Goal: Task Accomplishment & Management: Manage account settings

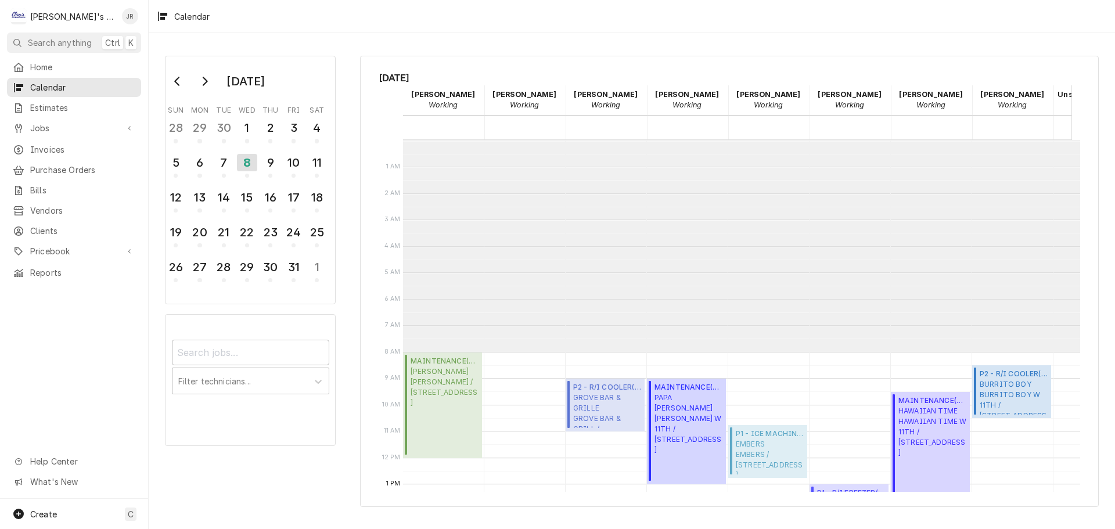
scroll to position [212, 0]
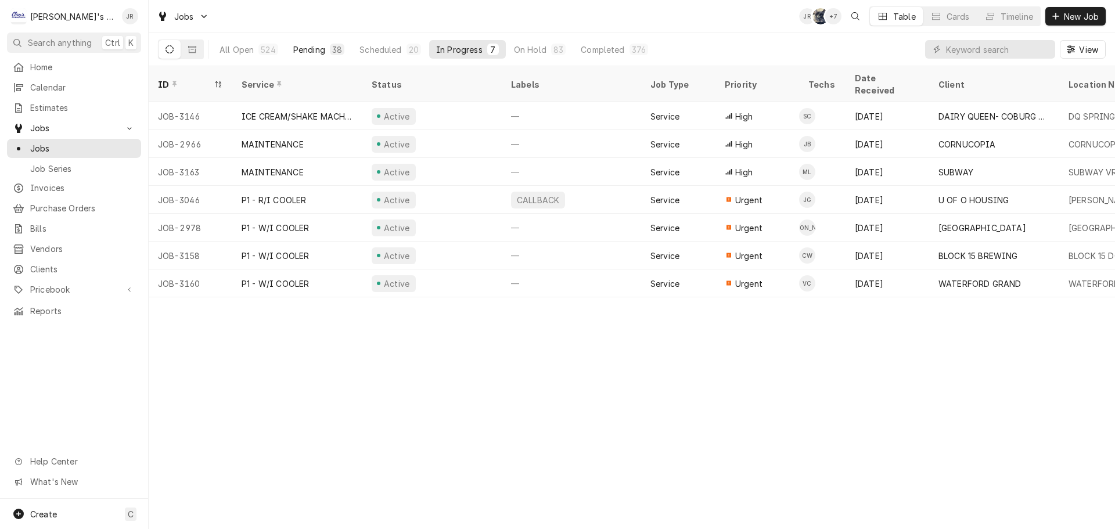
click at [330, 53] on div "38" at bounding box center [337, 50] width 15 height 12
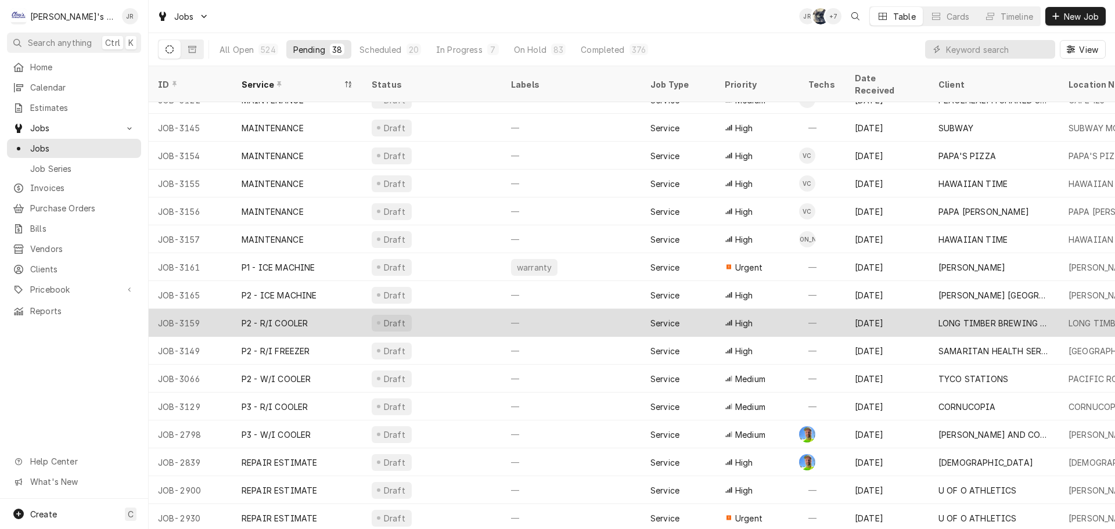
scroll to position [599, 0]
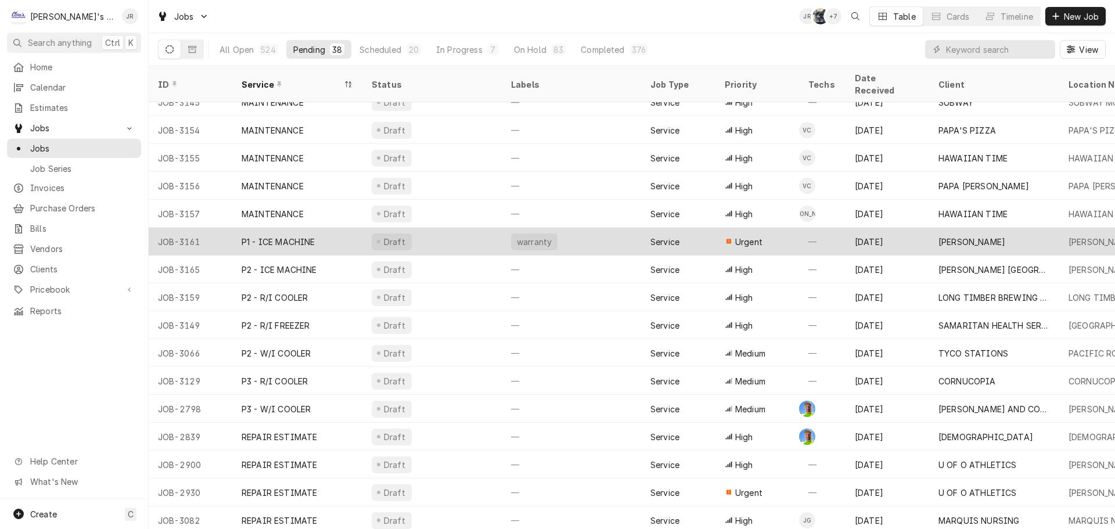
click at [459, 231] on div "Draft" at bounding box center [431, 242] width 139 height 28
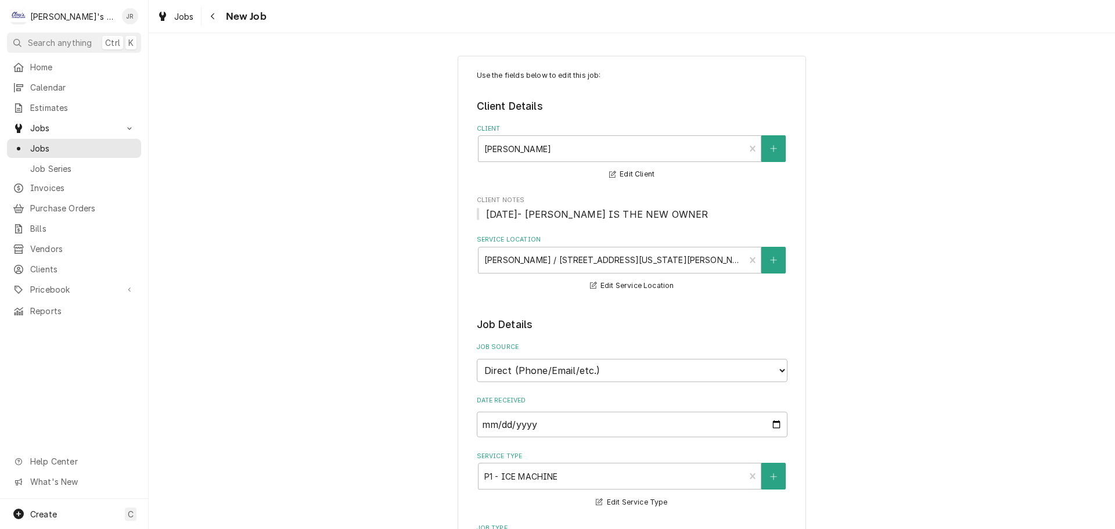
type textarea "x"
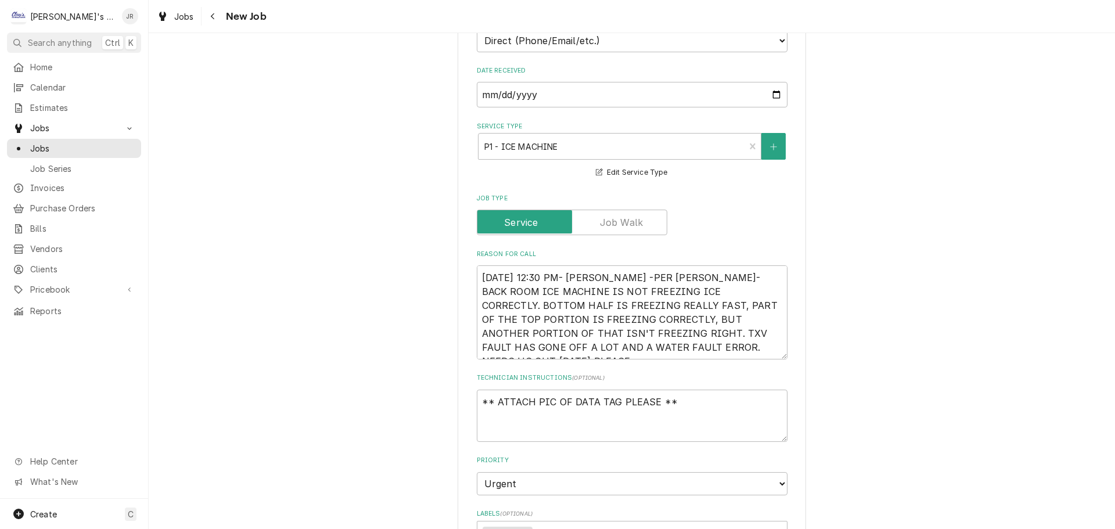
scroll to position [348, 0]
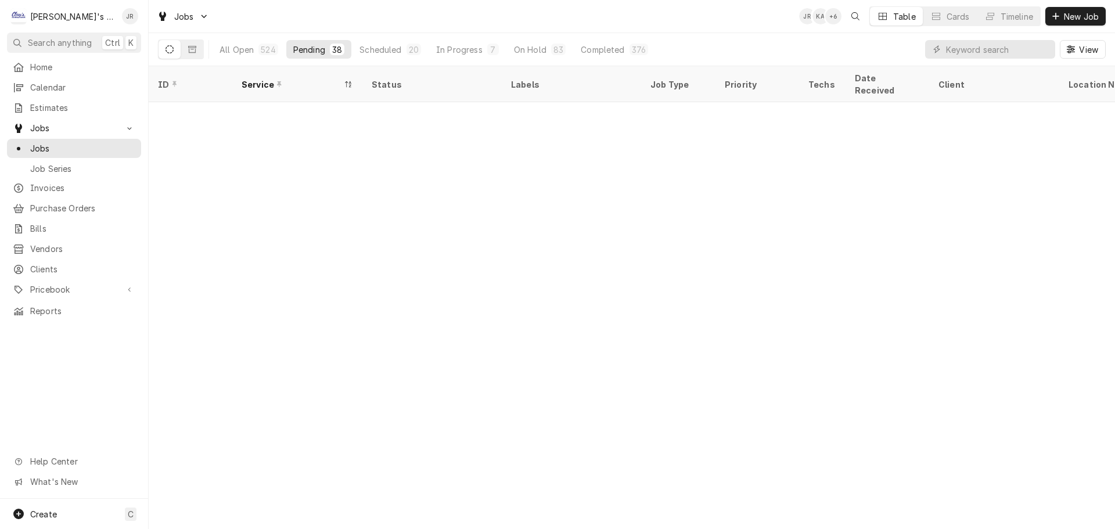
scroll to position [599, 0]
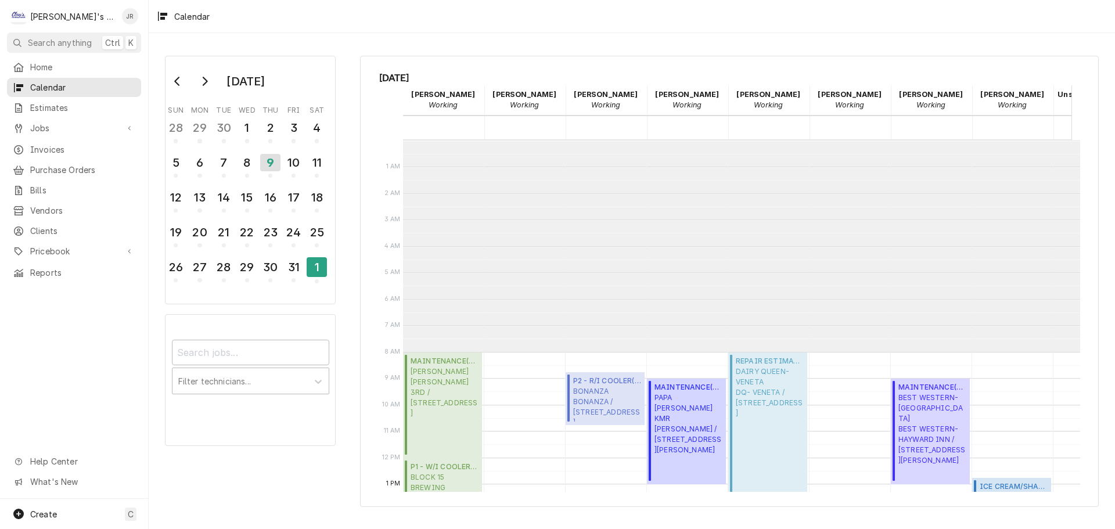
scroll to position [212, 119]
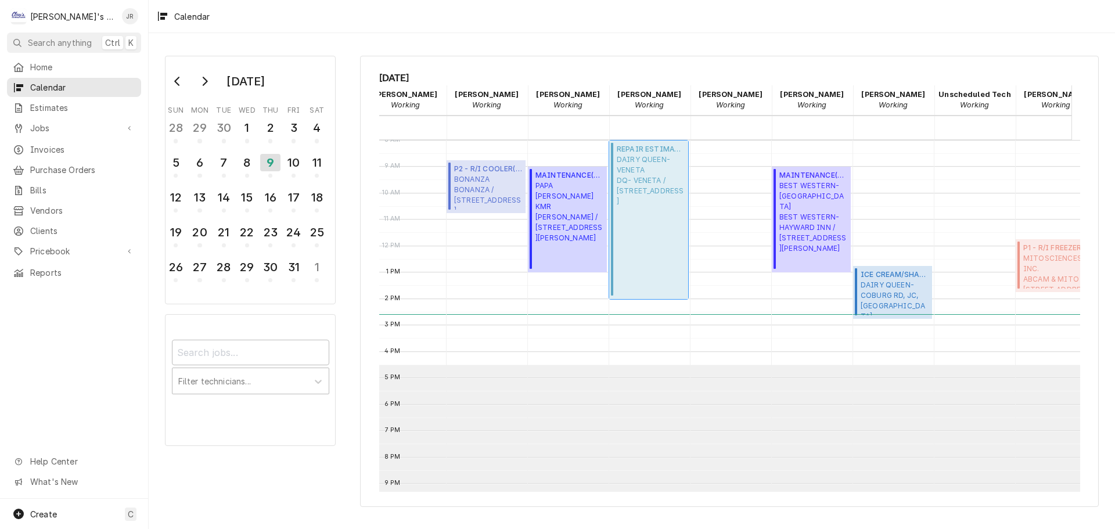
click at [659, 217] on div "REPAIR ESTIMATE ( Uninvoiced ) DAIRY QUEEN- VENETA DQ- VENETA / [STREET_ADDRESS]" at bounding box center [651, 220] width 68 height 152
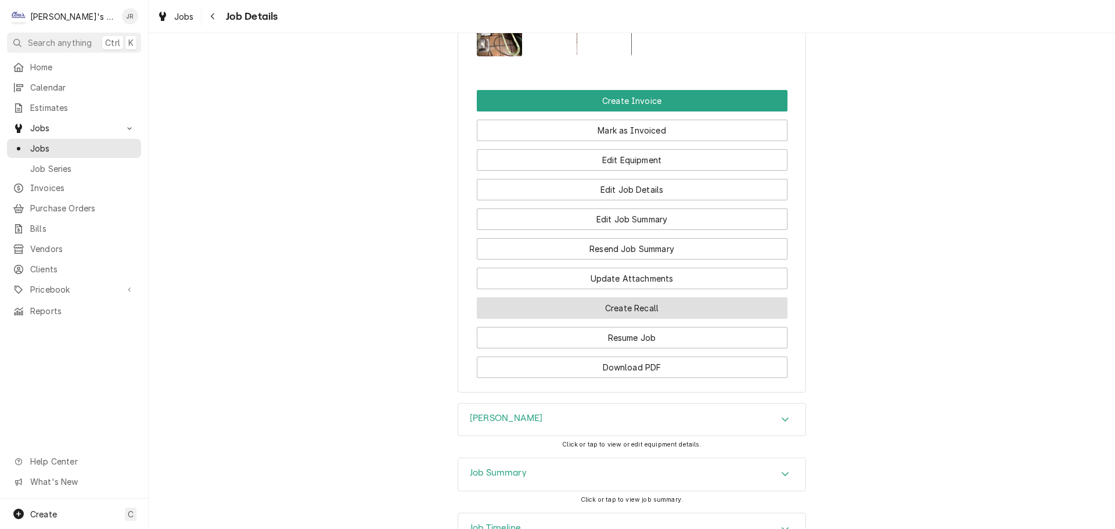
scroll to position [1703, 0]
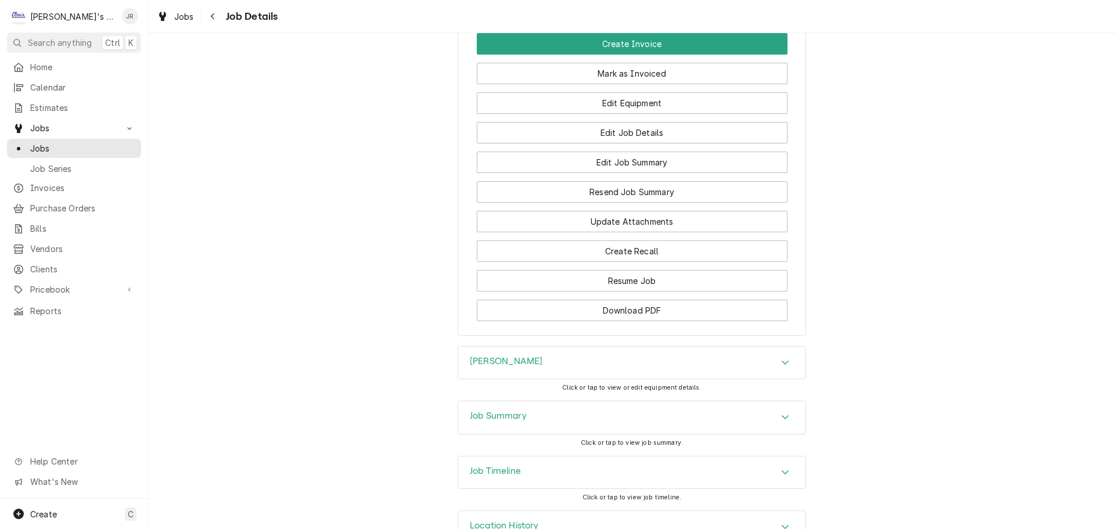
click at [566, 456] on div "Job Timeline" at bounding box center [631, 472] width 347 height 33
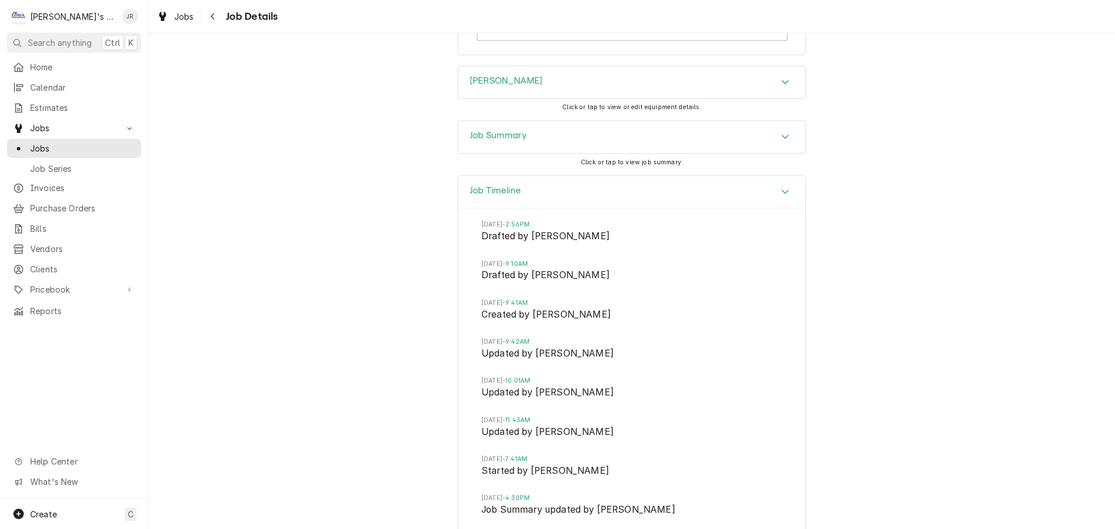
scroll to position [1993, 0]
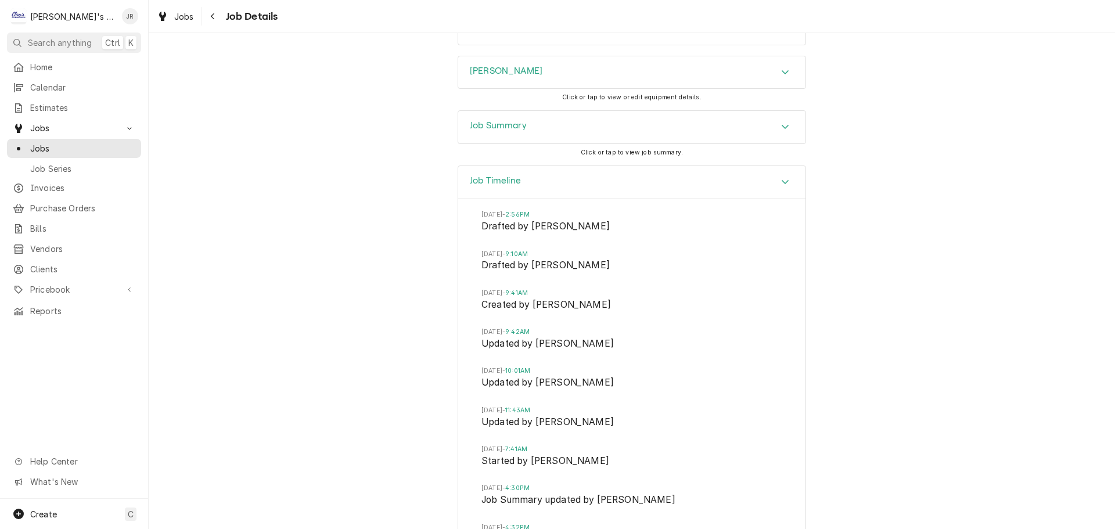
click at [553, 111] on div "Job Summary" at bounding box center [631, 127] width 347 height 33
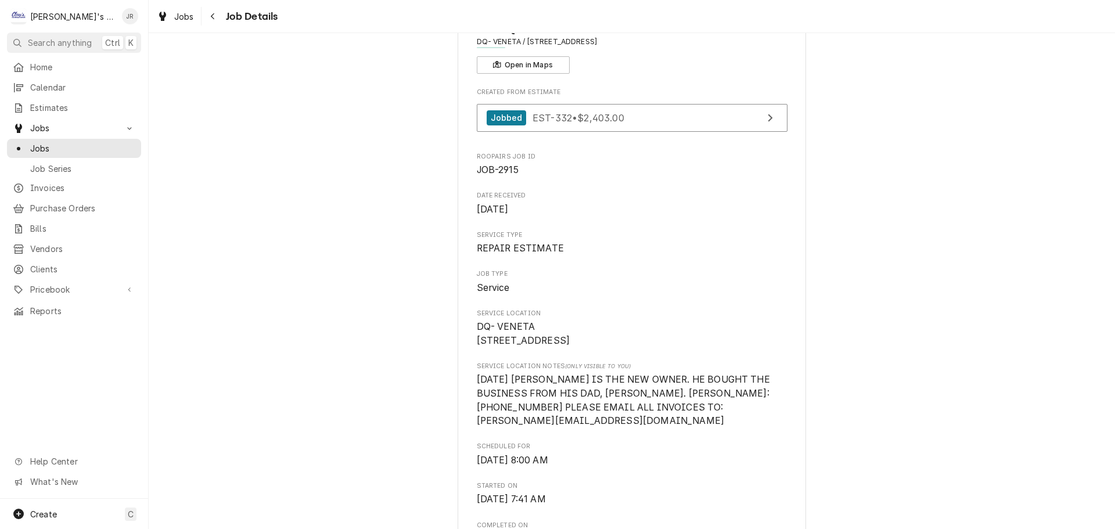
scroll to position [0, 0]
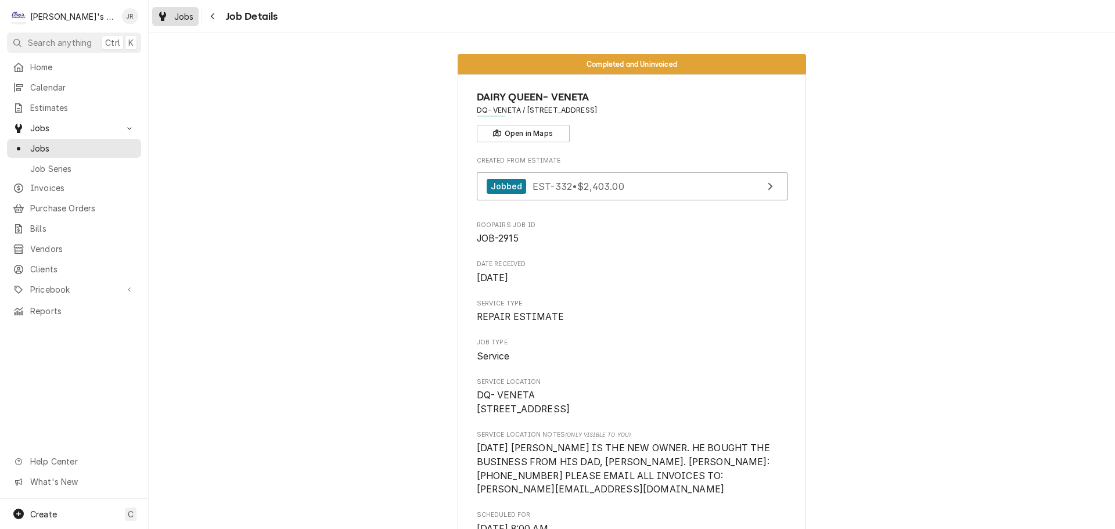
click at [166, 10] on div "Dynamic Content Wrapper" at bounding box center [163, 16] width 12 height 14
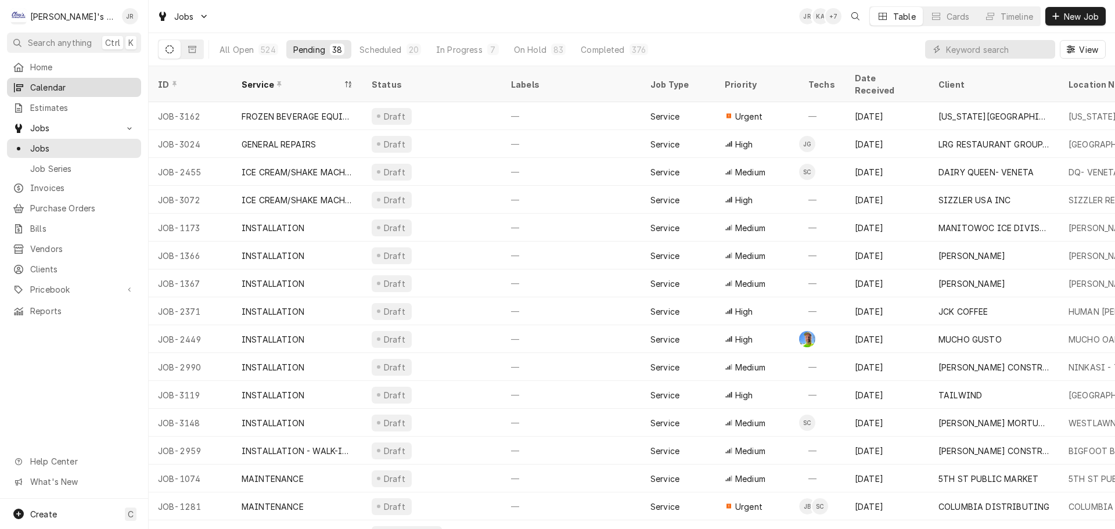
click at [92, 91] on div "Calendar" at bounding box center [74, 87] width 130 height 15
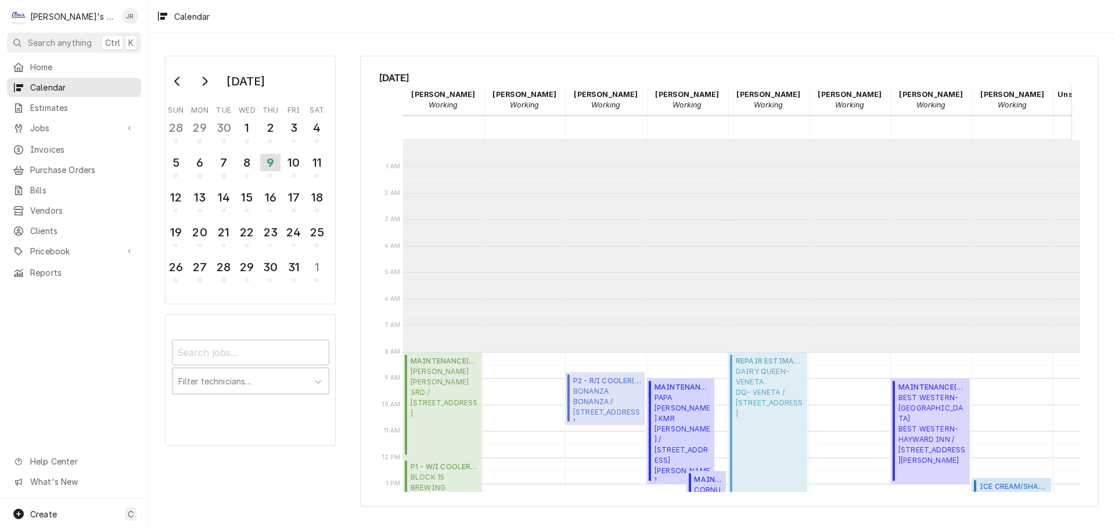
scroll to position [212, 0]
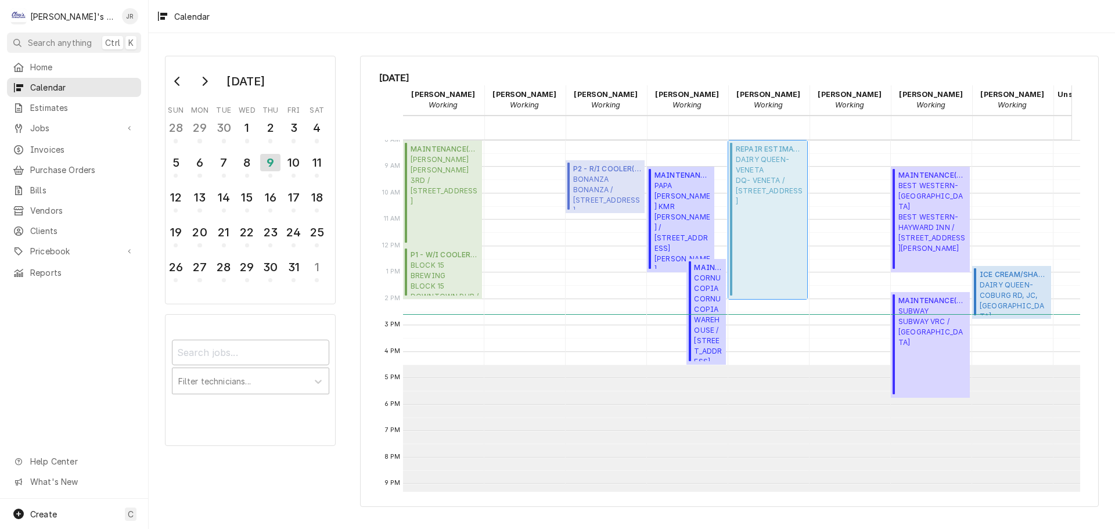
click at [778, 225] on div "REPAIR ESTIMATE ( Uninvoiced ) DAIRY QUEEN- VENETA DQ- VENETA / 24943 HIGHWAY 1…" at bounding box center [770, 220] width 68 height 152
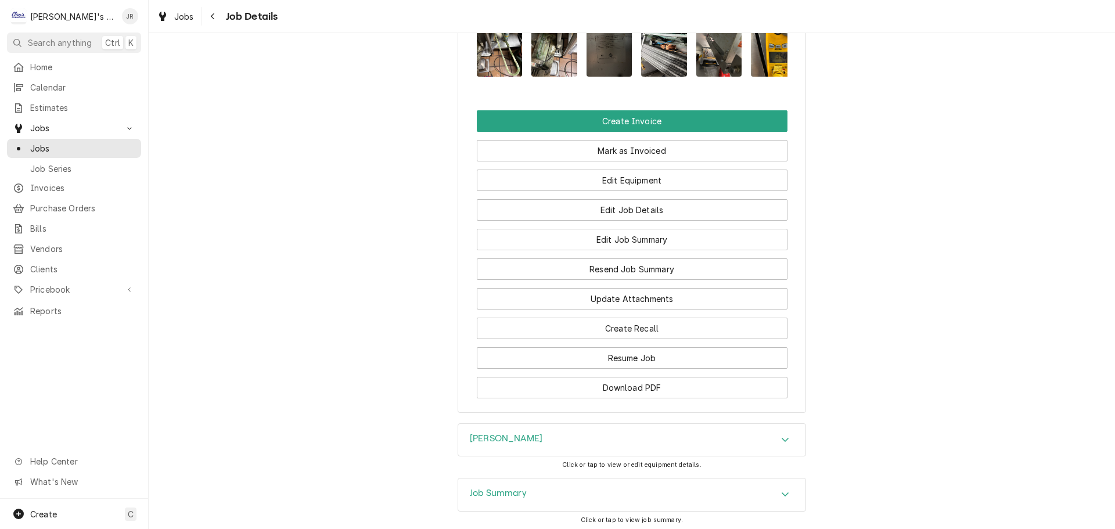
scroll to position [1703, 0]
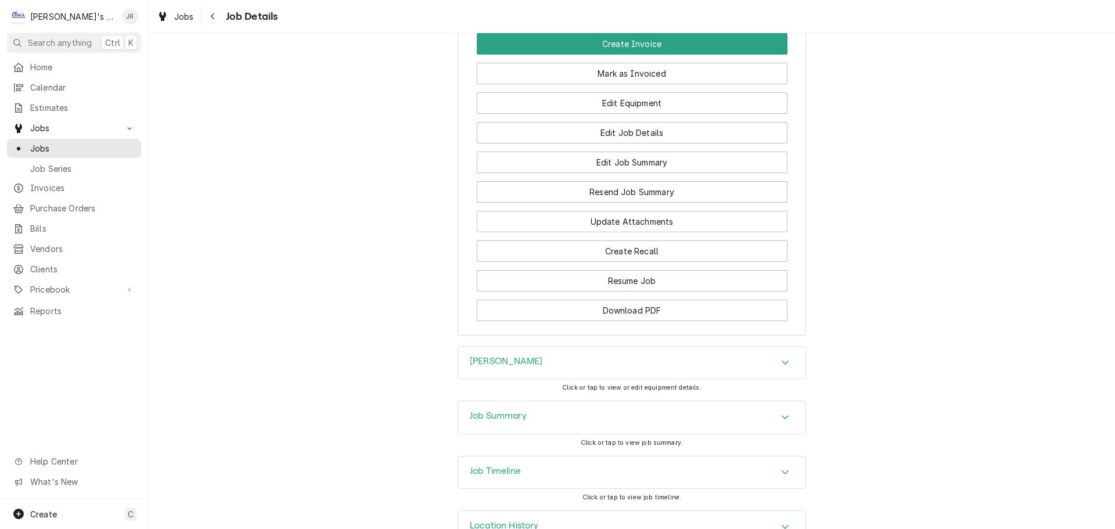
click at [580, 401] on div "Job Summary" at bounding box center [631, 417] width 347 height 33
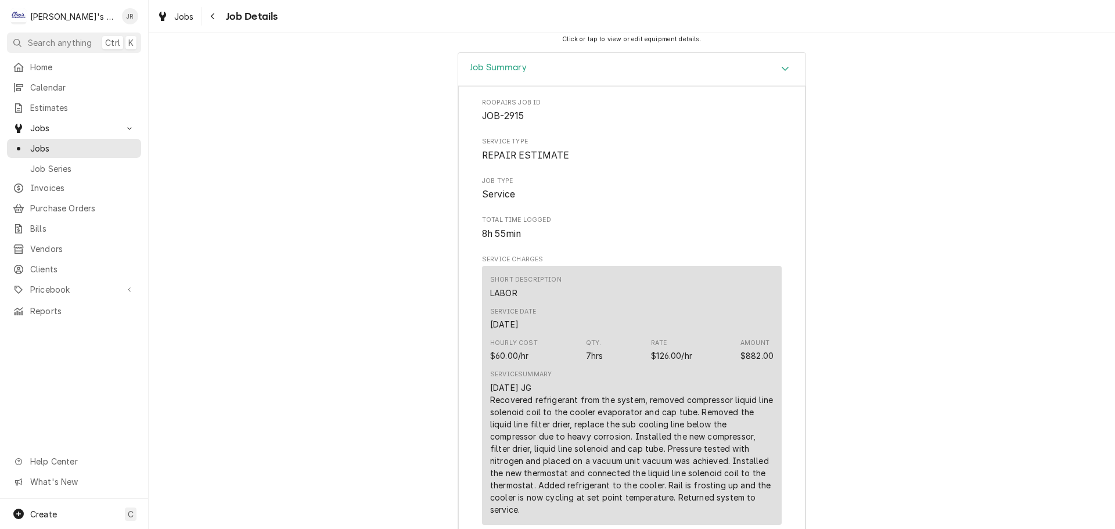
scroll to position [2109, 0]
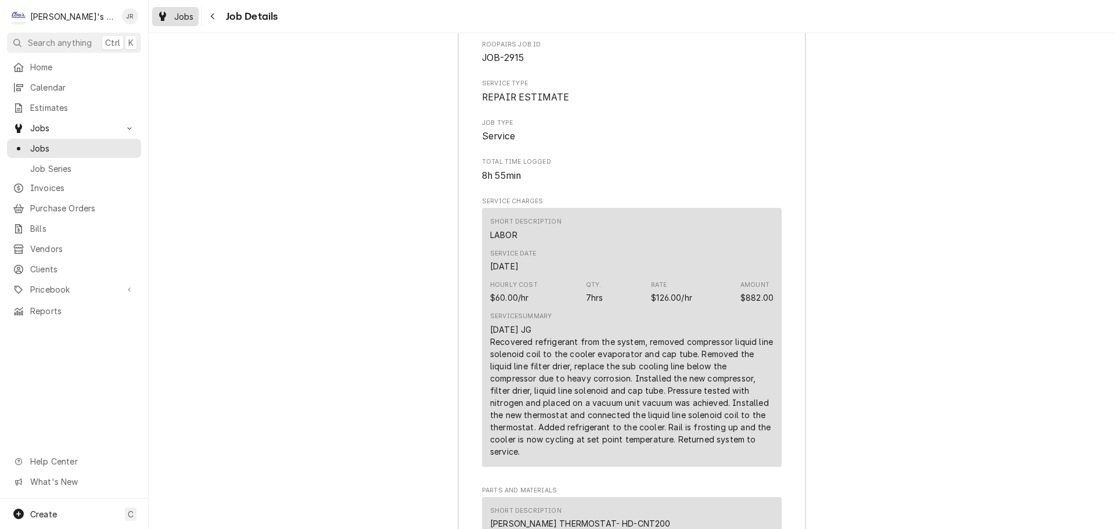
click at [180, 22] on div "Jobs" at bounding box center [175, 16] width 42 height 15
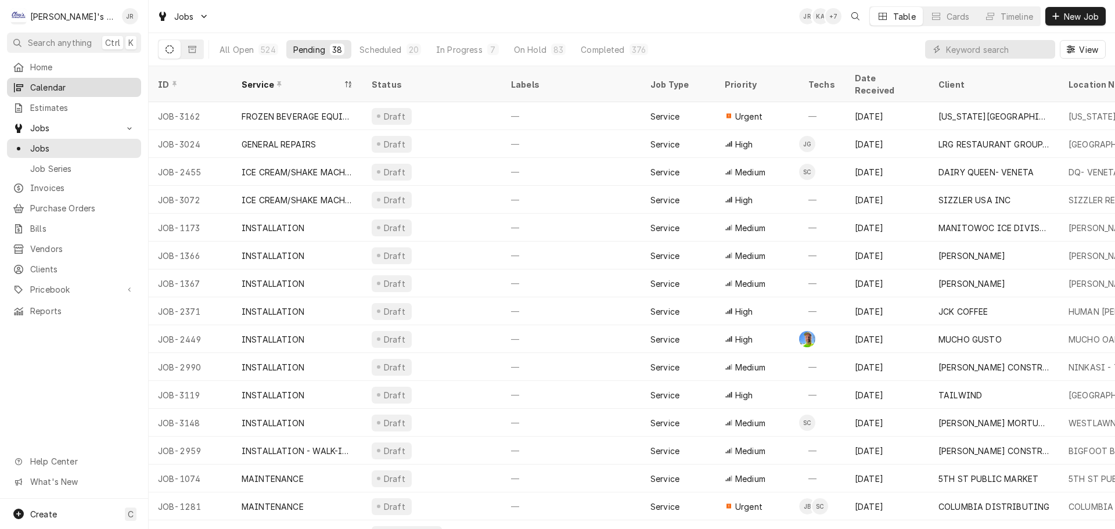
click at [102, 85] on span "Calendar" at bounding box center [82, 87] width 105 height 12
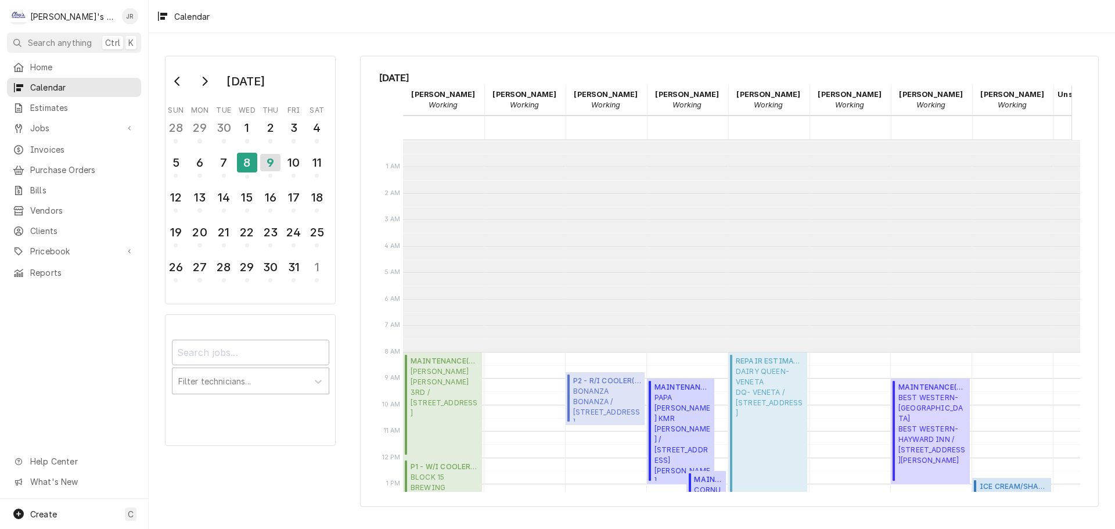
scroll to position [212, 0]
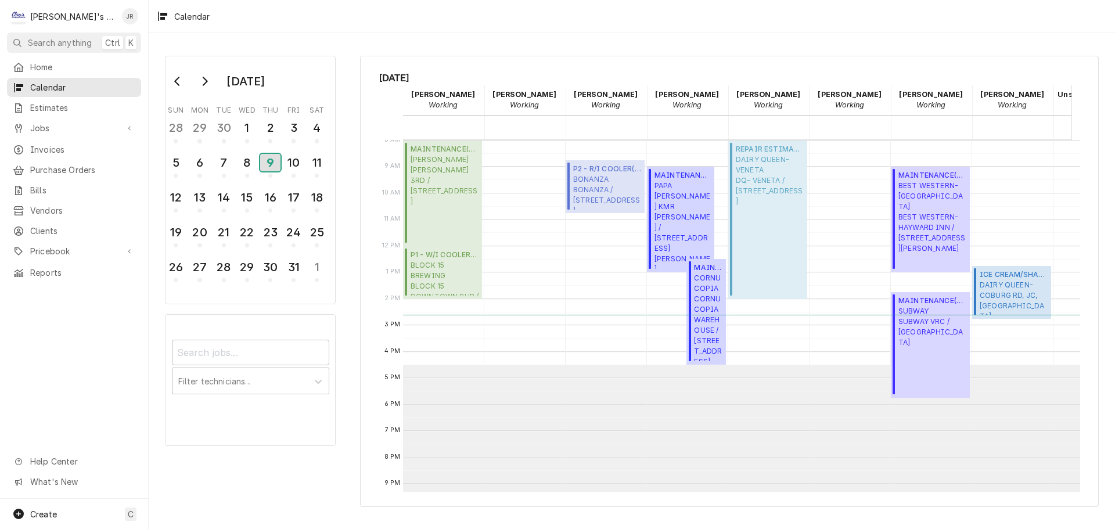
click at [264, 161] on div "9" at bounding box center [270, 162] width 20 height 17
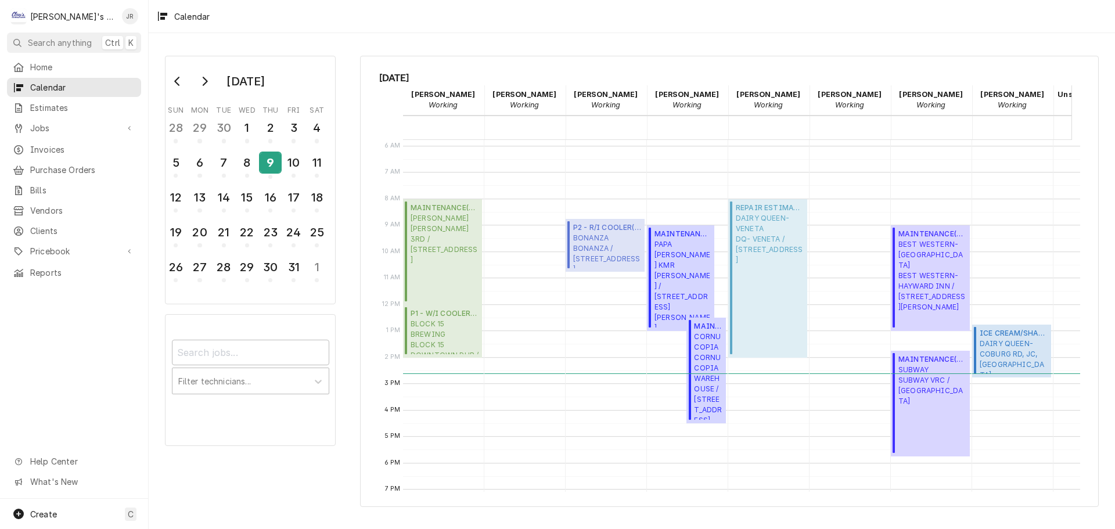
scroll to position [176, 0]
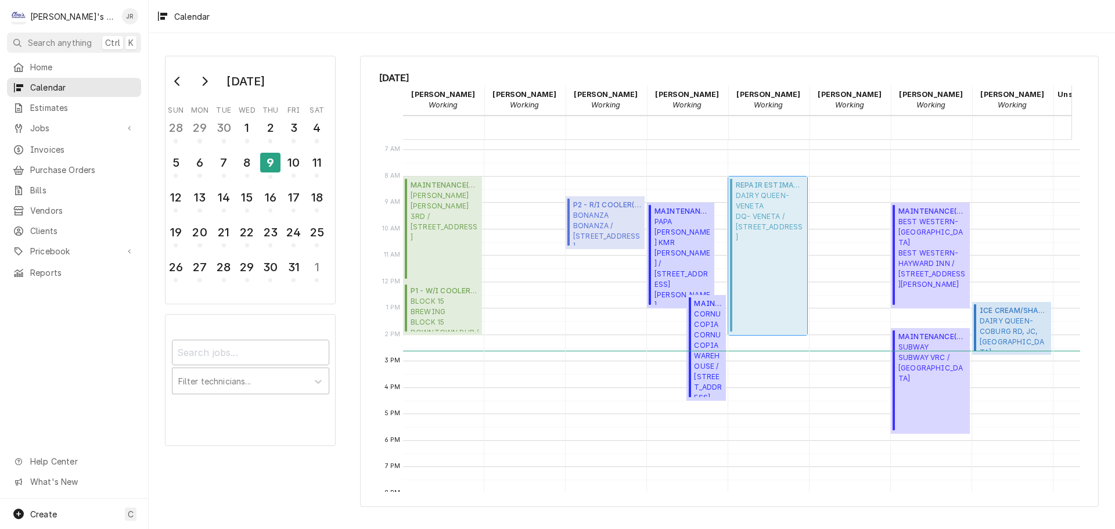
click at [774, 261] on div "REPAIR ESTIMATE ( Uninvoiced ) DAIRY QUEEN- VENETA DQ- VENETA / 24943 HIGHWAY 1…" at bounding box center [770, 256] width 68 height 152
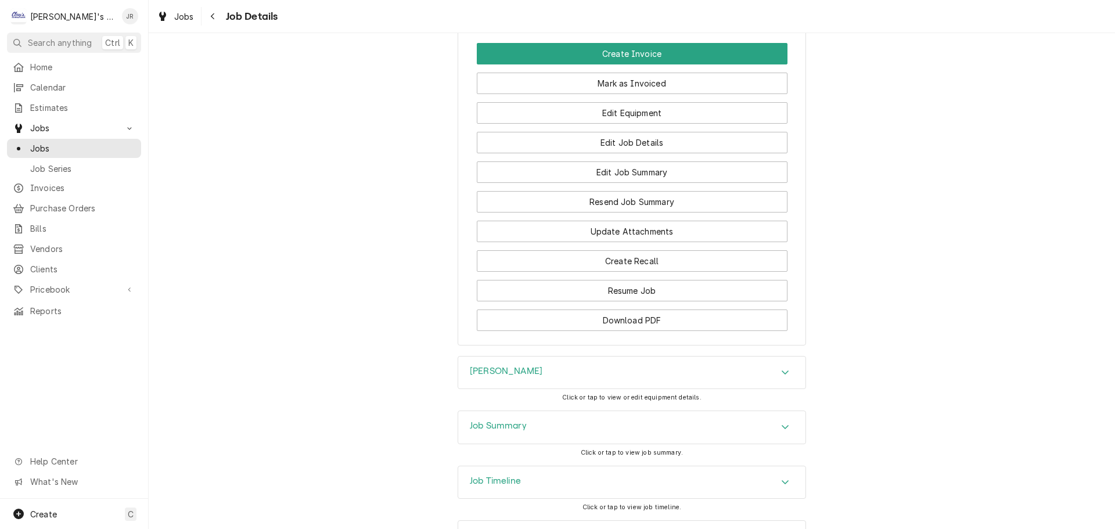
scroll to position [1703, 0]
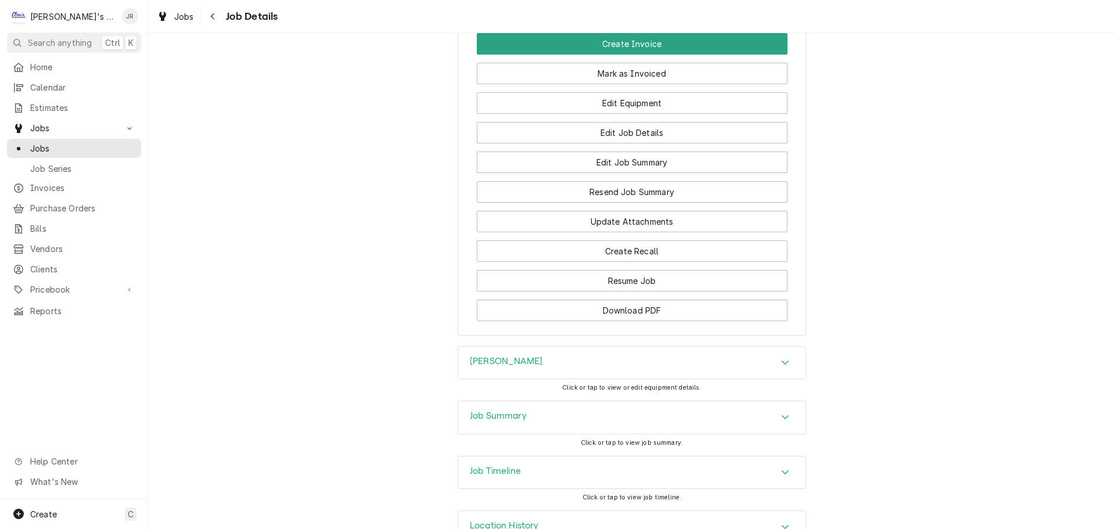
click at [574, 456] on div "Job Timeline" at bounding box center [631, 472] width 347 height 33
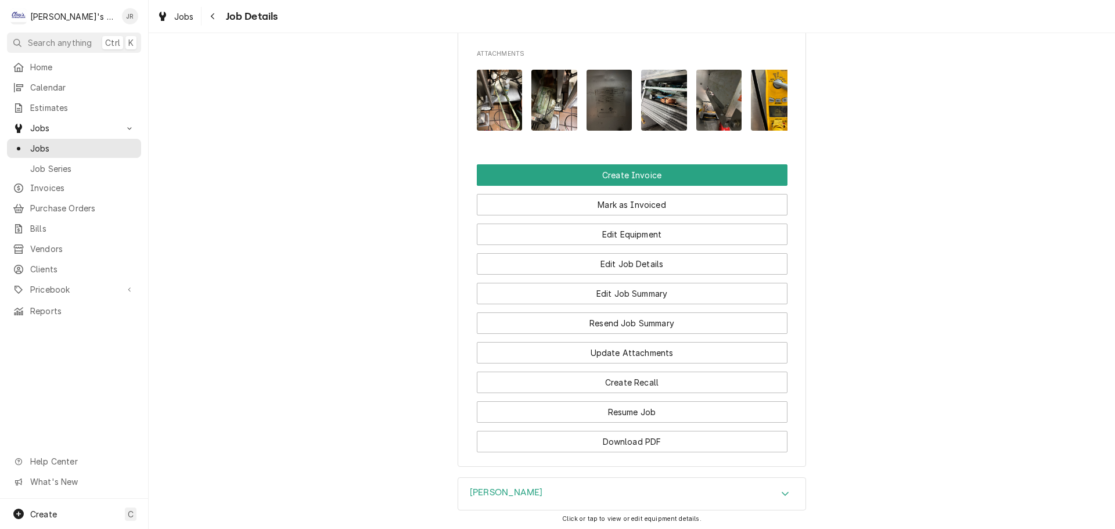
scroll to position [1506, 0]
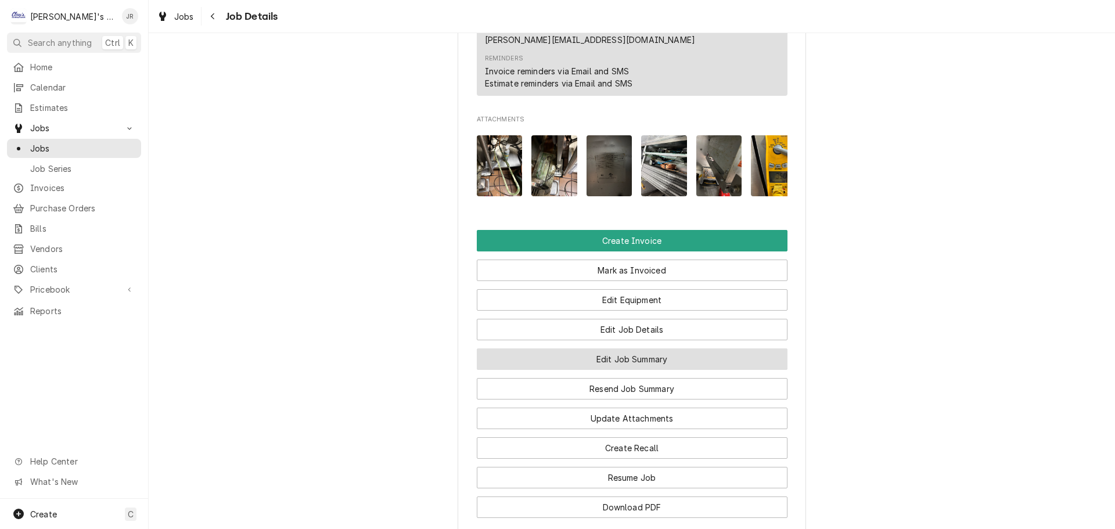
click at [594, 348] on button "Edit Job Summary" at bounding box center [632, 358] width 311 height 21
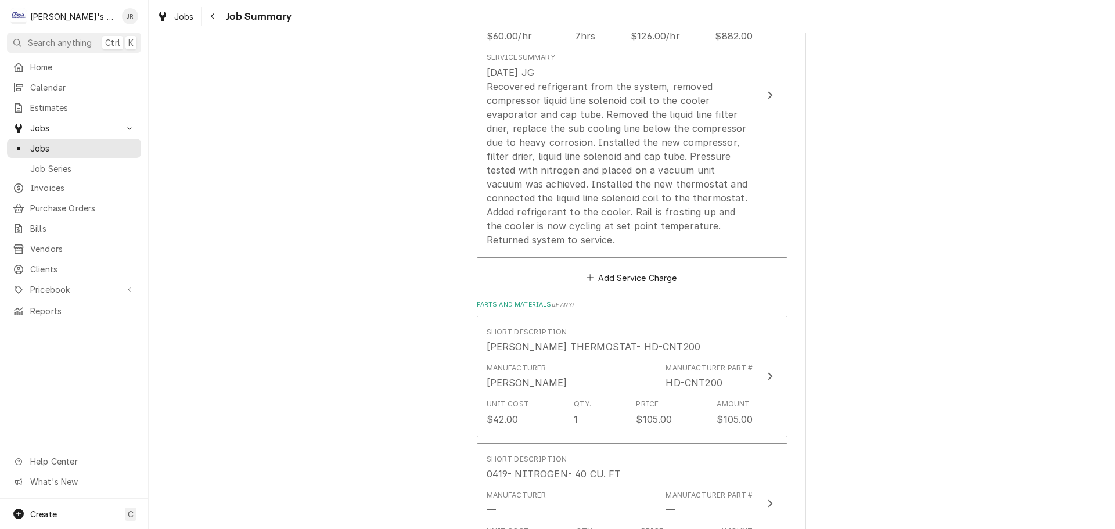
scroll to position [697, 0]
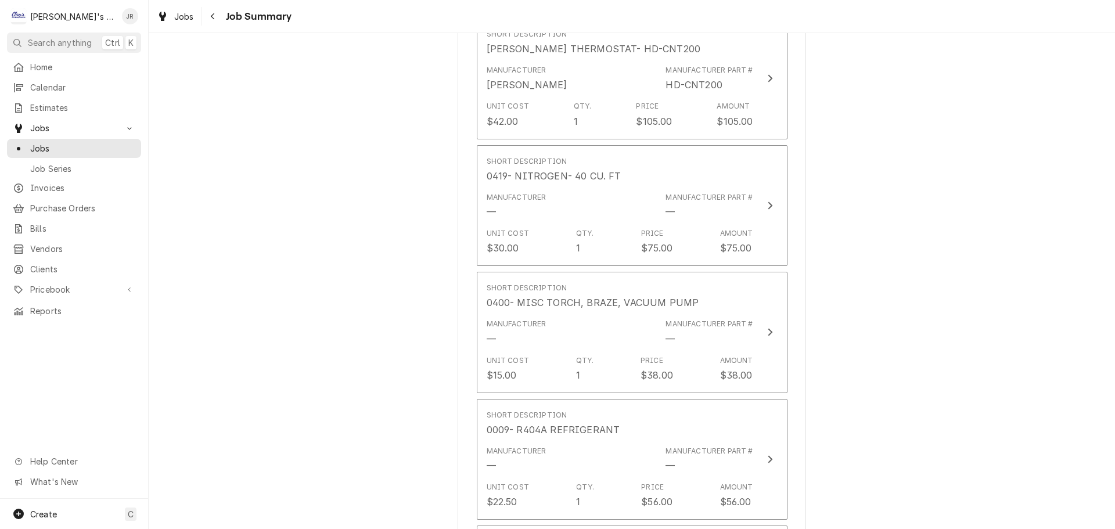
click at [177, 26] on div "Jobs Job Summary" at bounding box center [632, 16] width 966 height 33
click at [174, 20] on span "Jobs" at bounding box center [184, 16] width 20 height 12
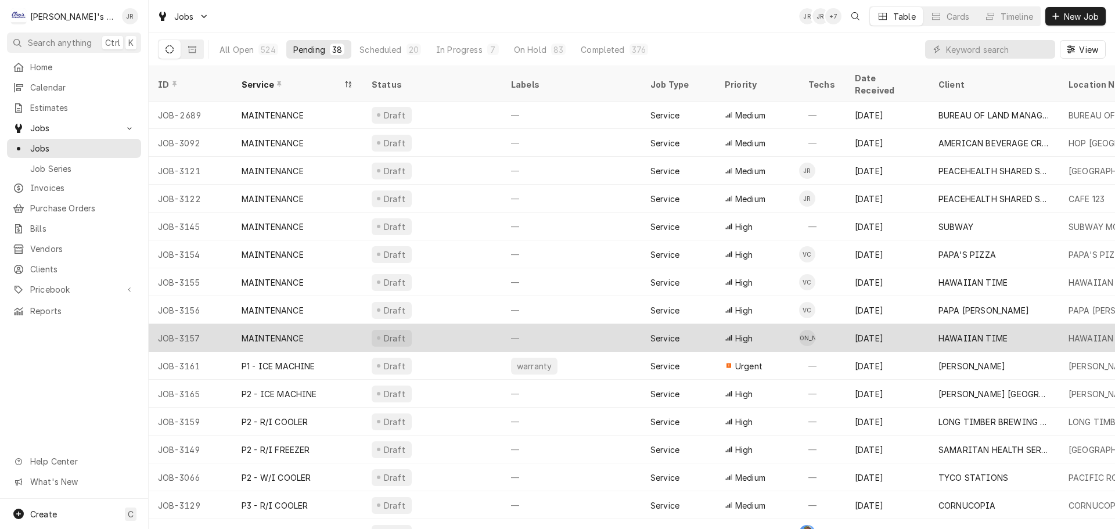
scroll to position [516, 0]
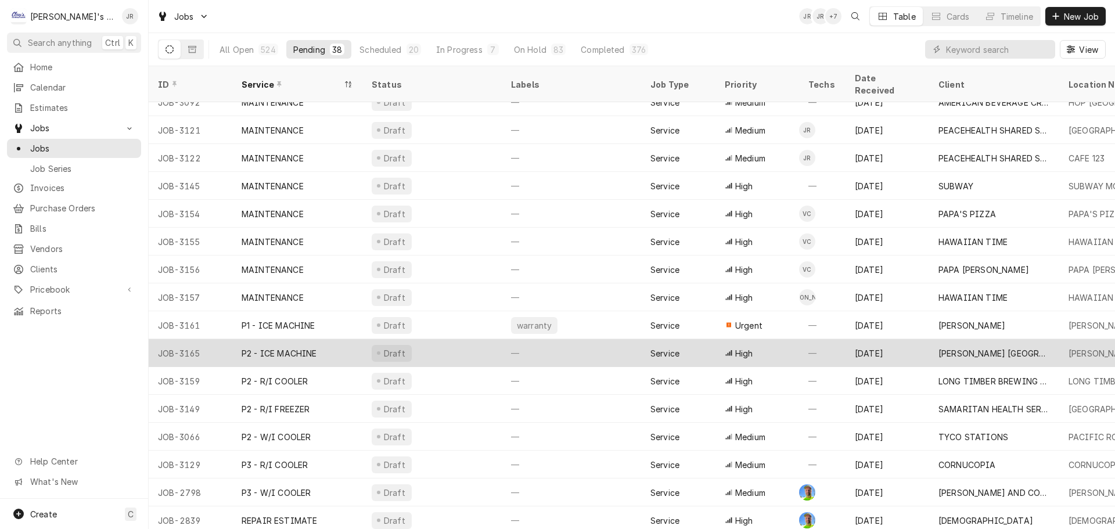
click at [455, 339] on div "Draft" at bounding box center [431, 353] width 139 height 28
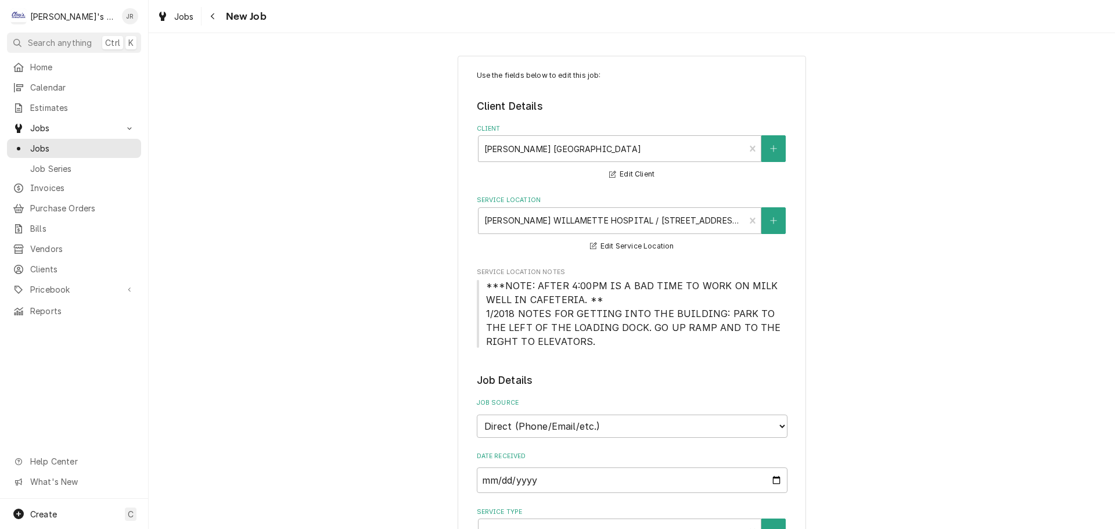
type textarea "x"
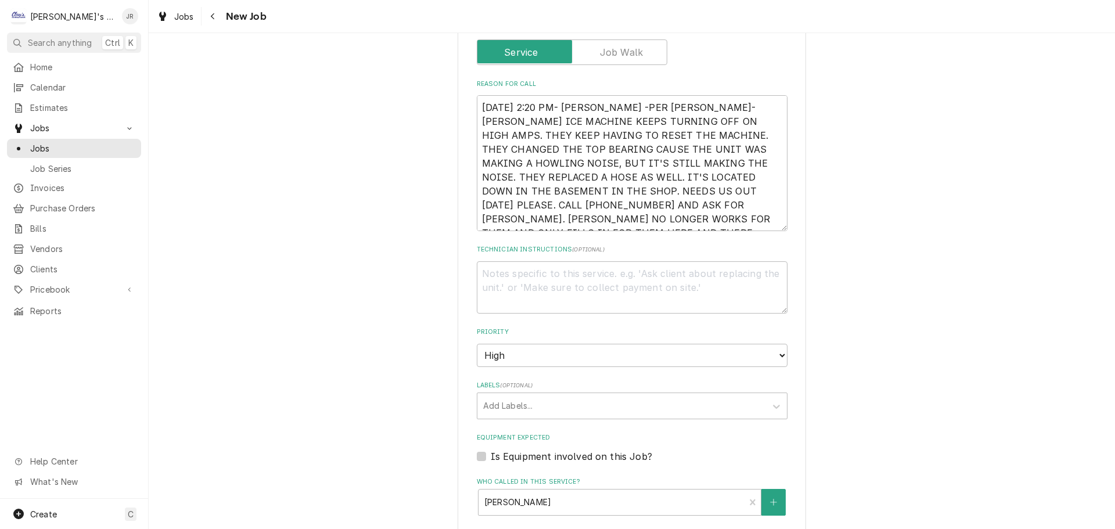
scroll to position [395, 0]
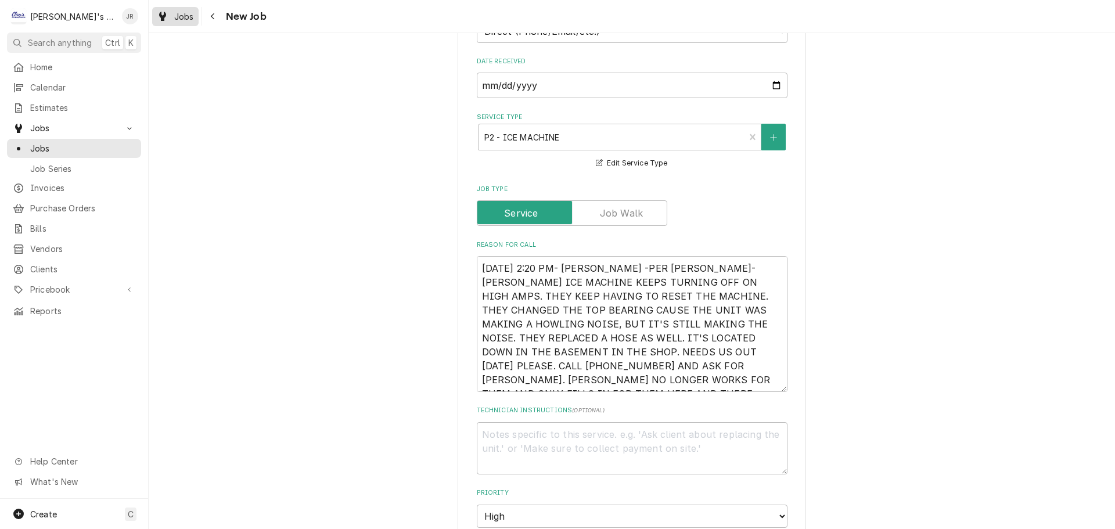
click at [177, 8] on link "Jobs" at bounding box center [175, 16] width 46 height 19
